Goal: Task Accomplishment & Management: Manage account settings

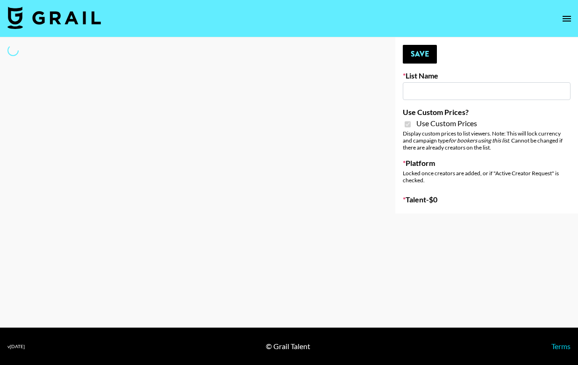
type input "Gensmo (Tiktok)"
checkbox input "true"
select select "Brand"
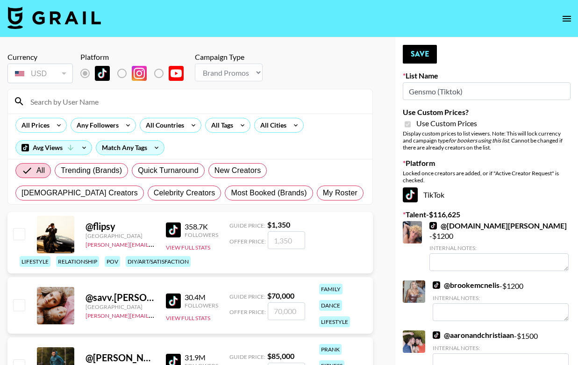
click at [105, 101] on input at bounding box center [196, 101] width 342 height 15
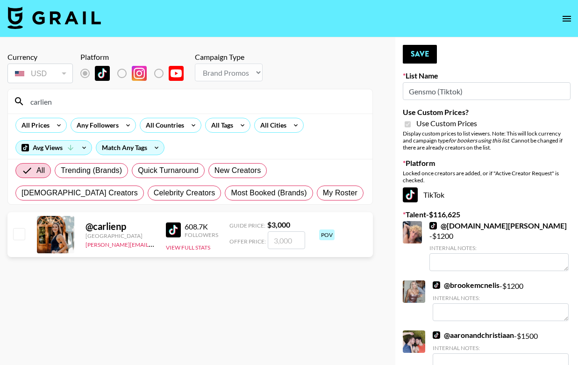
type input "carlien"
click at [282, 243] on input "number" at bounding box center [286, 240] width 37 height 18
checkbox input "true"
type input "3500"
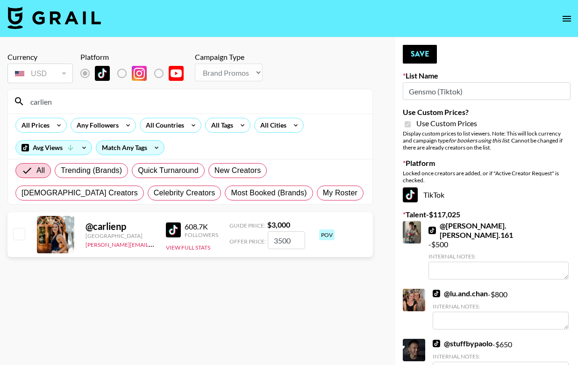
click at [281, 243] on input "3500" at bounding box center [286, 240] width 37 height 18
checkbox input "true"
type input "3000"
click at [424, 55] on button "Save" at bounding box center [420, 54] width 34 height 19
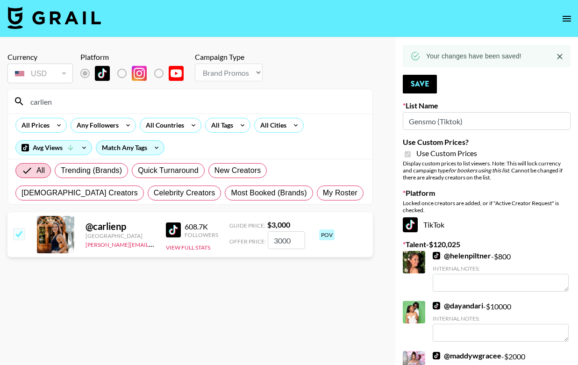
click at [118, 99] on input "carlien" at bounding box center [196, 101] width 342 height 15
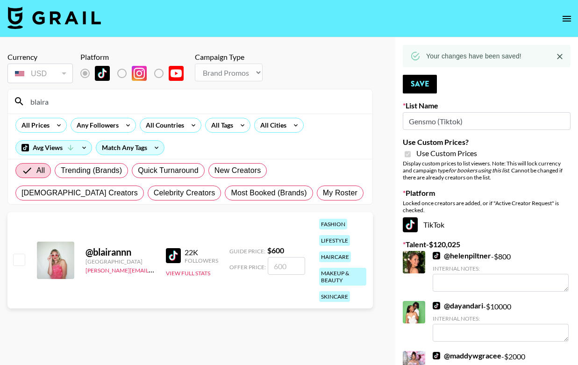
click at [99, 109] on div "blaira" at bounding box center [190, 101] width 365 height 24
click at [91, 103] on input "blaira" at bounding box center [196, 101] width 342 height 15
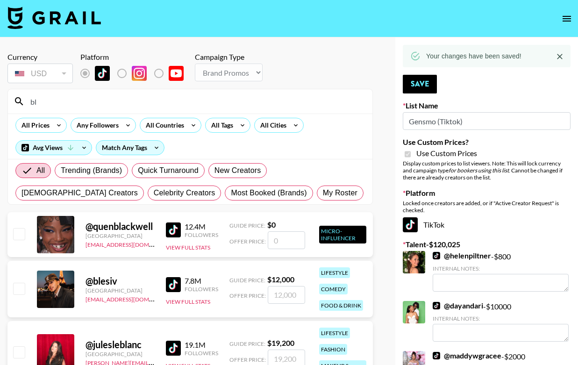
type input "b"
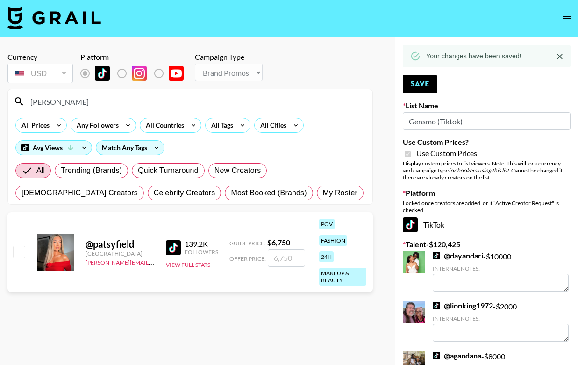
type input "patsy"
click at [299, 260] on input "number" at bounding box center [286, 258] width 37 height 18
checkbox input "true"
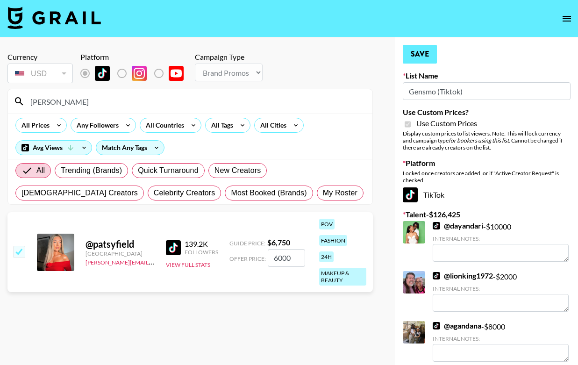
type input "6000"
click at [423, 51] on button "Save" at bounding box center [420, 54] width 34 height 19
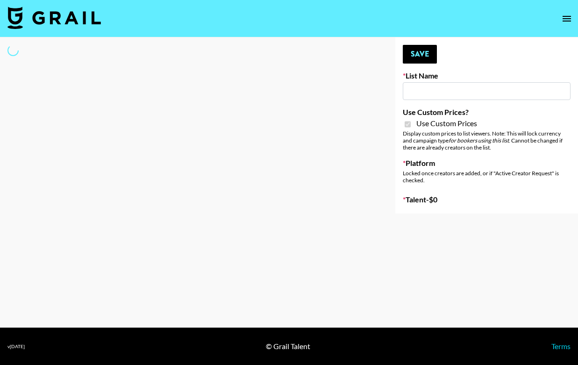
type input "Gensmo (IG)"
checkbox input "true"
select select "Brand"
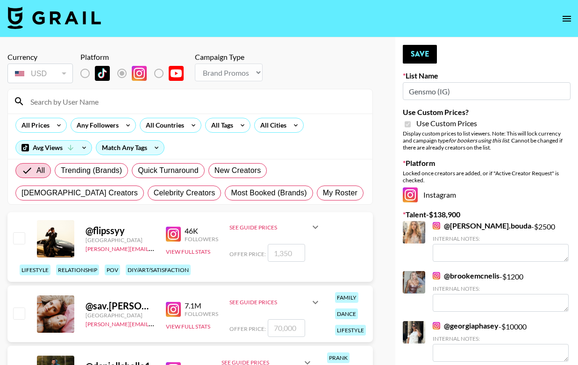
click at [104, 103] on input at bounding box center [196, 101] width 342 height 15
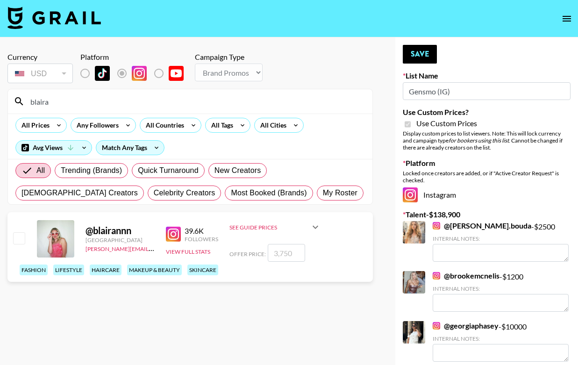
type input "blaira"
click at [289, 262] on input "number" at bounding box center [286, 253] width 37 height 18
click at [15, 244] on input "checkbox" at bounding box center [18, 237] width 11 height 11
checkbox input "true"
type input "3750"
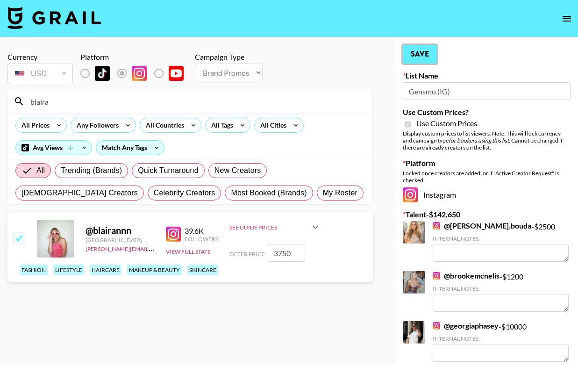
click at [418, 48] on button "Save" at bounding box center [420, 54] width 34 height 19
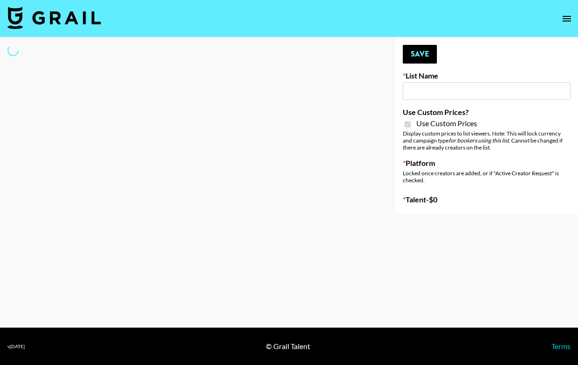
type input "Gensmo (Tiktok)"
checkbox input "true"
select select "Brand"
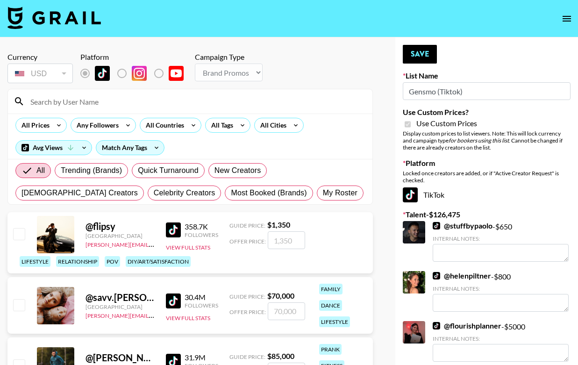
click at [122, 102] on input at bounding box center [196, 101] width 342 height 15
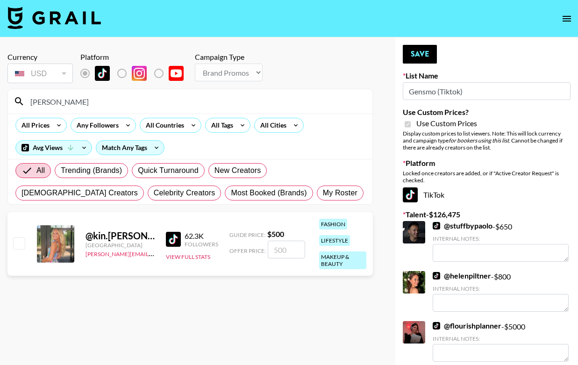
type input "kinley"
click at [291, 250] on input "number" at bounding box center [286, 250] width 37 height 18
checkbox input "true"
type input "1500"
click at [423, 51] on button "Save" at bounding box center [420, 54] width 34 height 19
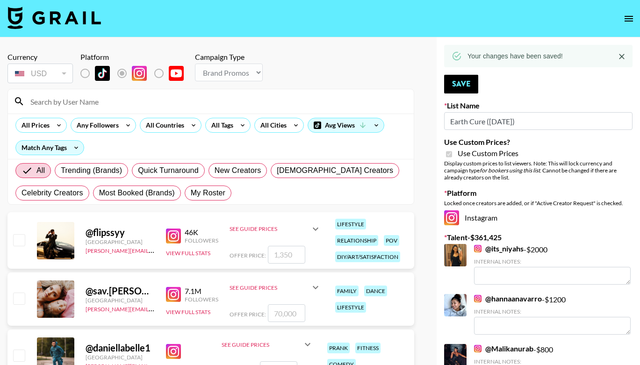
select select "Brand"
click at [211, 103] on input at bounding box center [216, 101] width 383 height 15
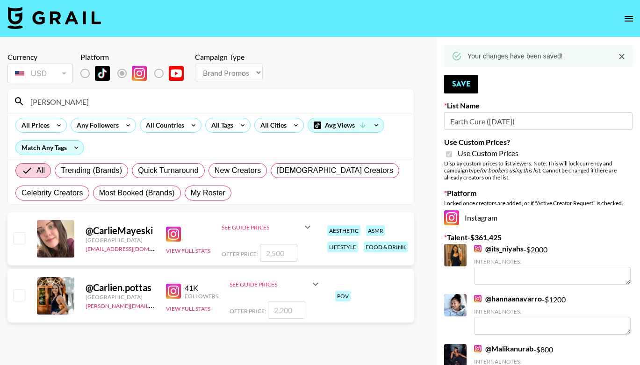
type input "carlie"
click at [24, 297] on input "checkbox" at bounding box center [18, 294] width 11 height 11
checkbox input "true"
type input "2200"
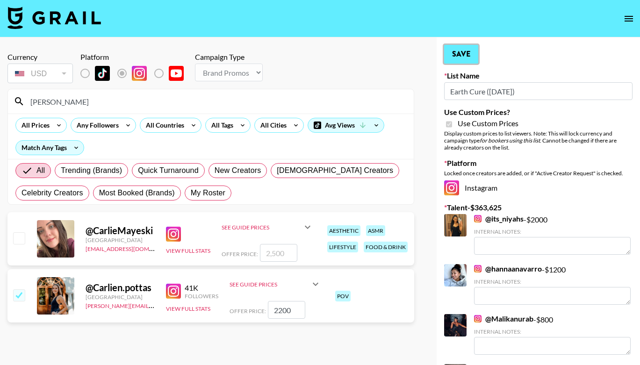
click at [460, 57] on button "Save" at bounding box center [461, 54] width 34 height 19
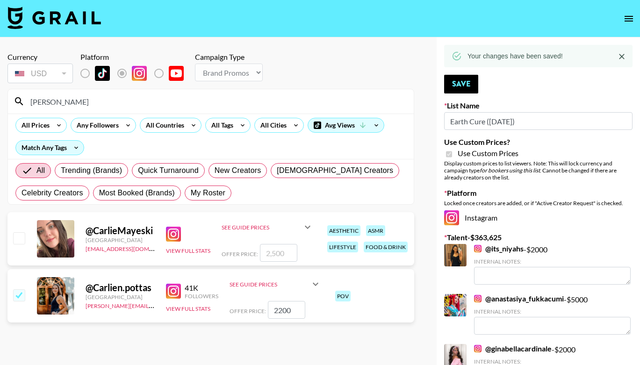
click at [115, 103] on input "[PERSON_NAME]" at bounding box center [216, 101] width 383 height 15
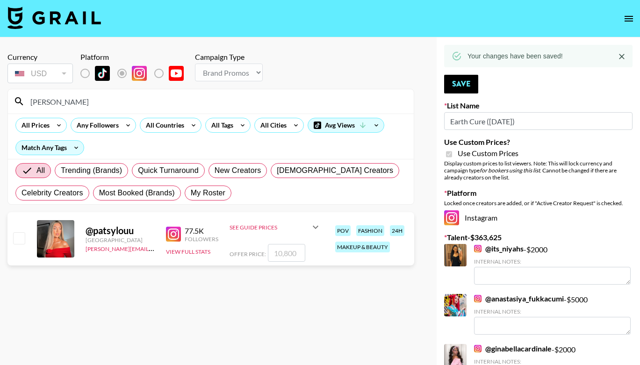
type input "patsy"
click at [24, 237] on input "checkbox" at bounding box center [18, 237] width 11 height 11
checkbox input "true"
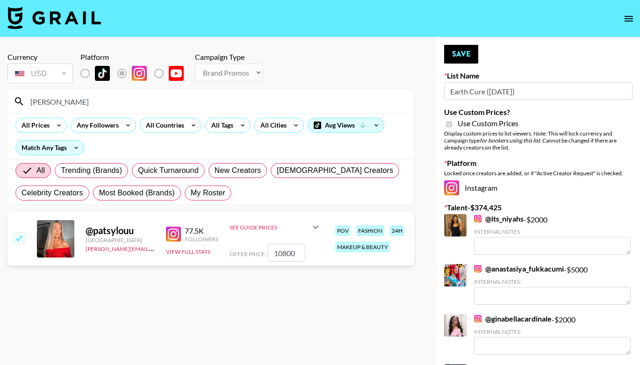
drag, startPoint x: 300, startPoint y: 253, endPoint x: 250, endPoint y: 253, distance: 50.5
click at [250, 253] on div "Offer Price: 10800" at bounding box center [275, 253] width 92 height 18
type input "5000"
click at [455, 55] on button "Save" at bounding box center [461, 54] width 34 height 19
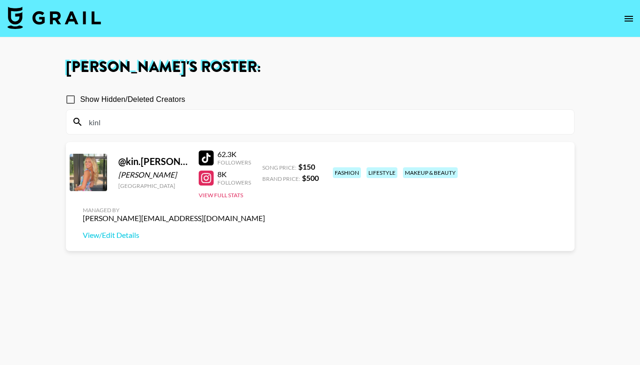
click at [193, 122] on input "kinl" at bounding box center [325, 122] width 485 height 15
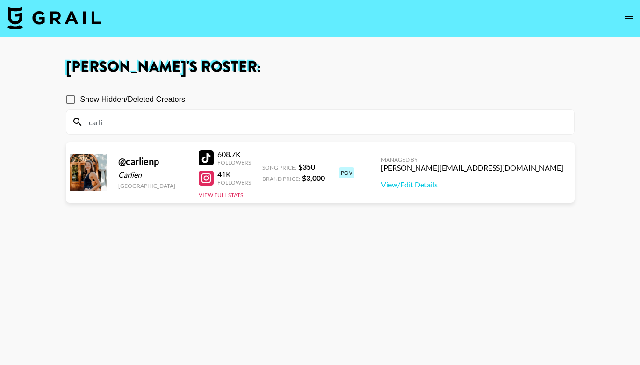
type input "carli"
click at [208, 155] on div at bounding box center [206, 157] width 15 height 15
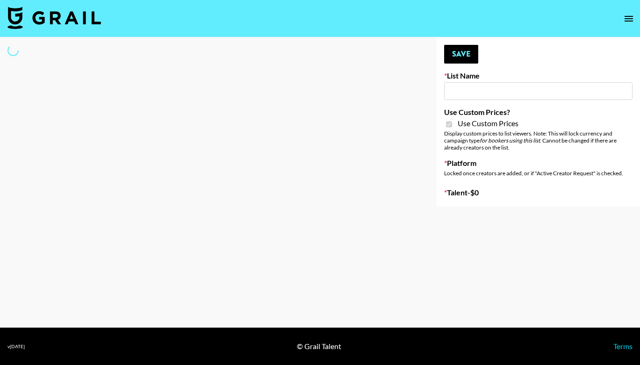
type input "Gensmo (Tiktok)"
checkbox input "true"
select select "Brand"
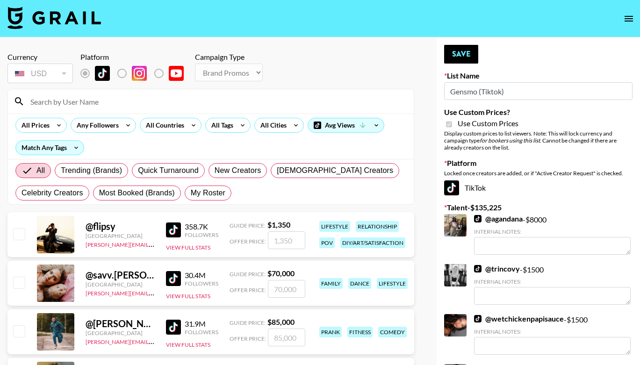
click at [111, 103] on input at bounding box center [216, 101] width 383 height 15
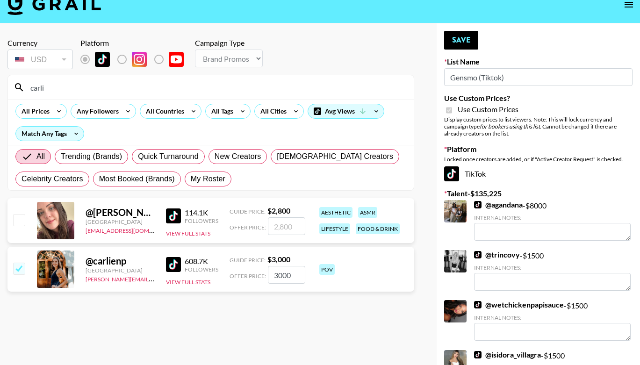
scroll to position [14, 0]
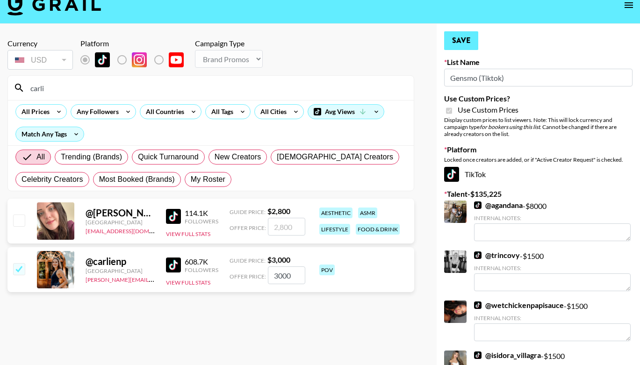
type input "carli"
click at [465, 36] on button "Save" at bounding box center [461, 40] width 34 height 19
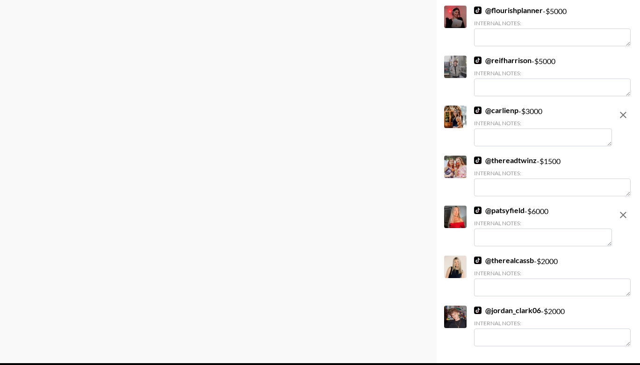
scroll to position [2213, 0]
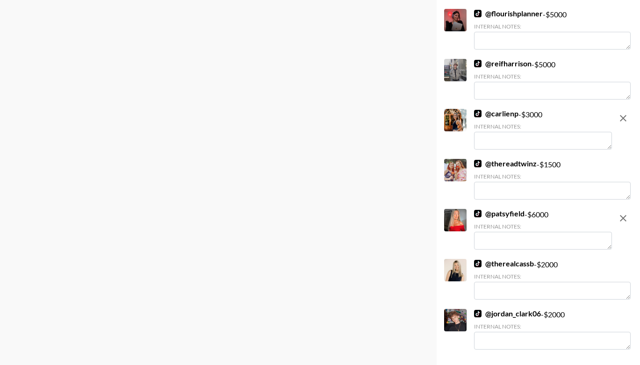
click at [510, 132] on textarea at bounding box center [543, 141] width 138 height 18
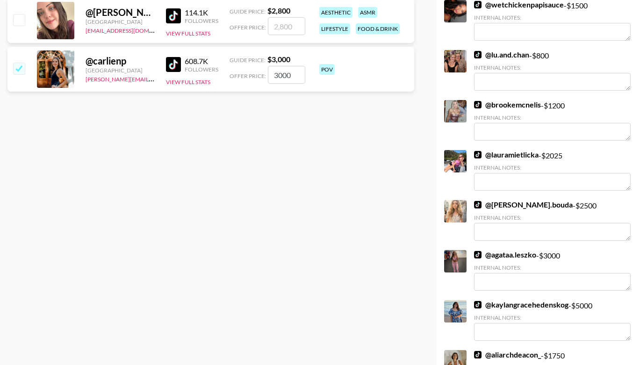
scroll to position [0, 0]
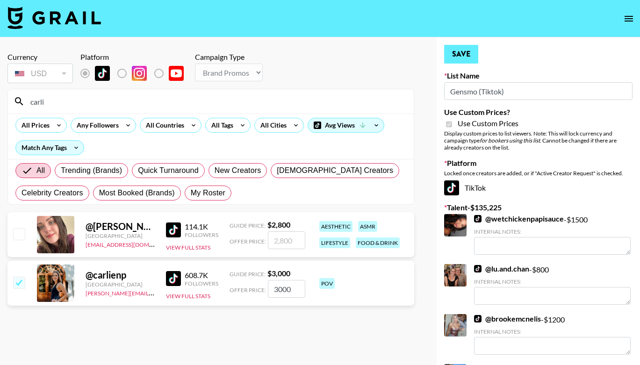
type textarea "Worked with Gensmo in the past & would love to work together again!"
click at [460, 54] on button "Save" at bounding box center [461, 54] width 34 height 19
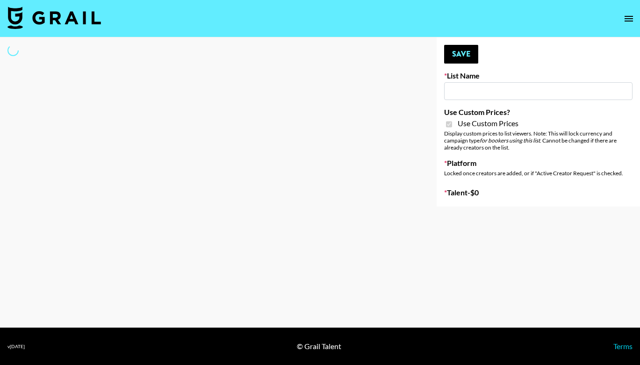
type input "Gensmo (IG)"
checkbox input "true"
select select "Brand"
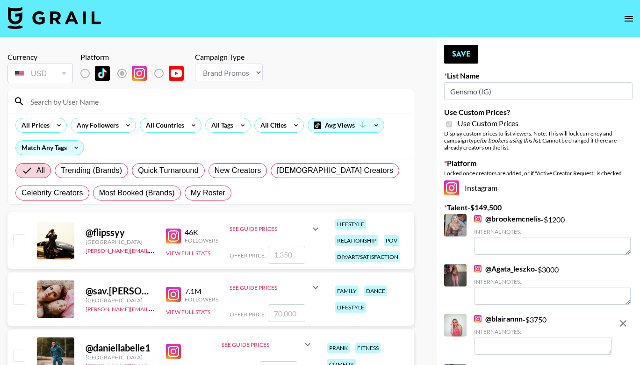
click at [105, 99] on input at bounding box center [216, 101] width 383 height 15
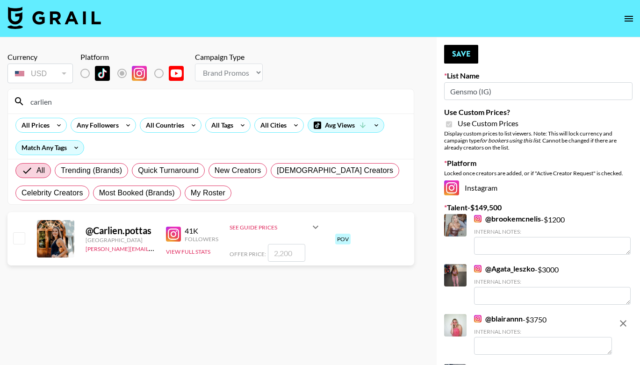
type input "carlien"
click at [16, 238] on input "checkbox" at bounding box center [18, 237] width 11 height 11
checkbox input "true"
type input "2200"
click at [453, 57] on button "Save" at bounding box center [461, 54] width 34 height 19
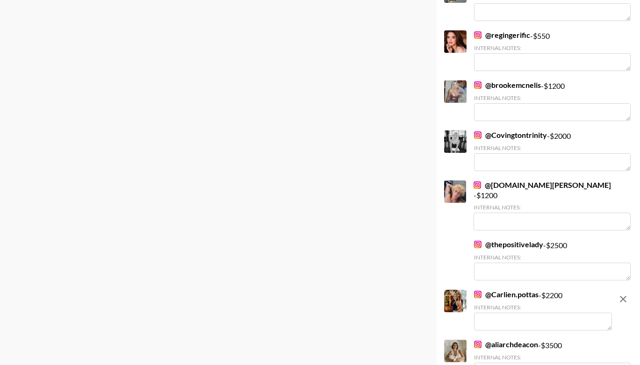
scroll to position [666, 0]
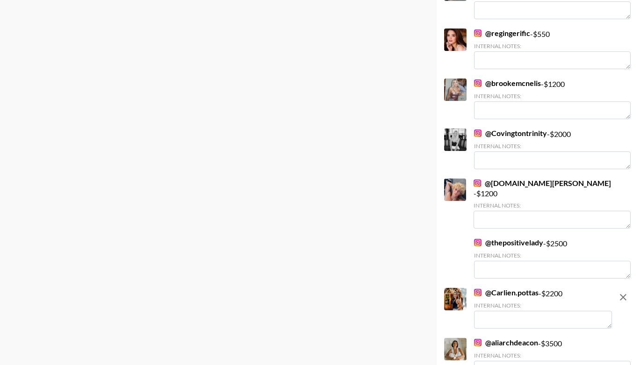
click at [499, 311] on textarea at bounding box center [543, 320] width 138 height 18
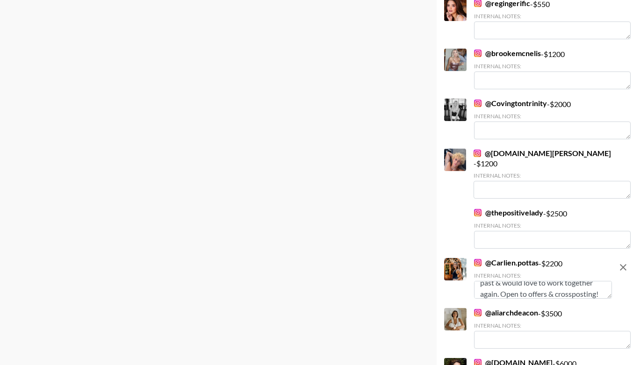
scroll to position [0, 0]
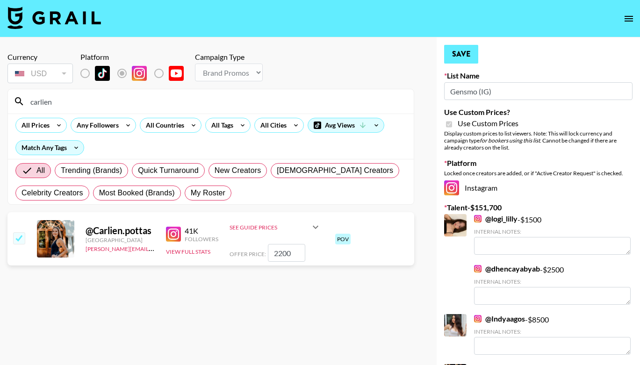
type textarea "Worked with [PERSON_NAME] in the past & would love to work together again. Open…"
click at [462, 59] on button "Save" at bounding box center [461, 54] width 34 height 19
